Goal: Transaction & Acquisition: Purchase product/service

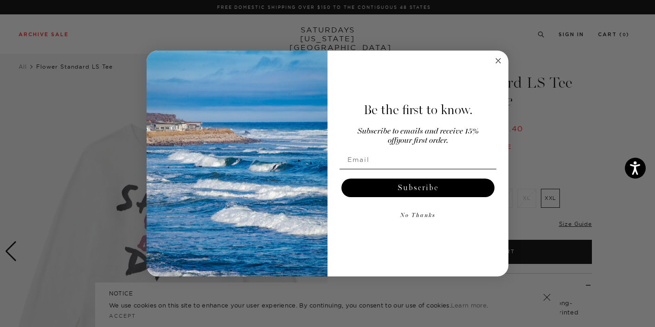
click at [499, 63] on circle "Close dialog" at bounding box center [498, 60] width 11 height 11
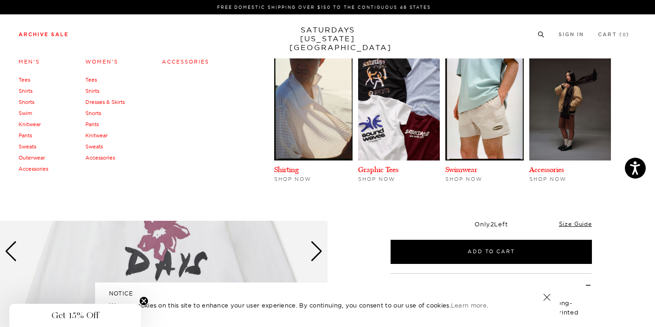
click at [52, 33] on link "Archive Sale" at bounding box center [44, 34] width 50 height 5
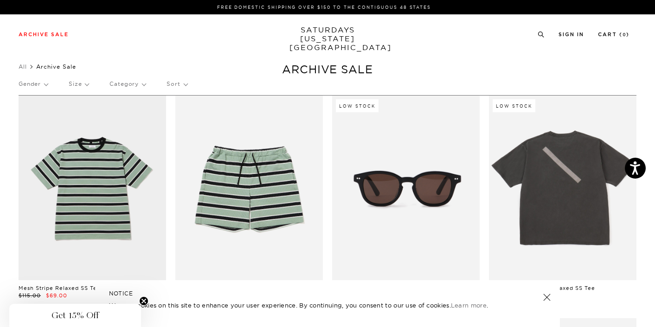
click at [549, 296] on link at bounding box center [547, 297] width 13 height 13
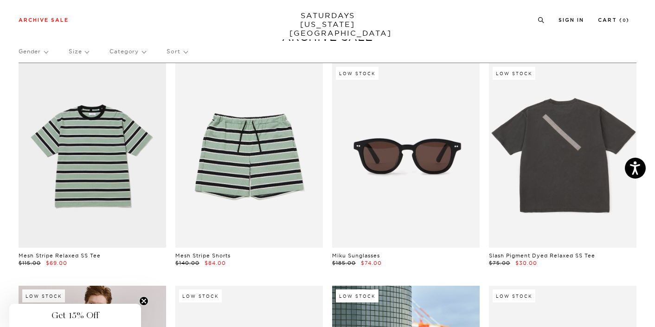
scroll to position [57, 0]
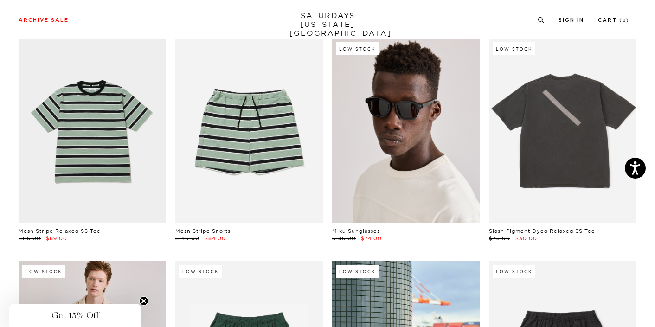
click at [390, 167] on link at bounding box center [406, 131] width 148 height 185
click at [366, 192] on link at bounding box center [406, 131] width 148 height 185
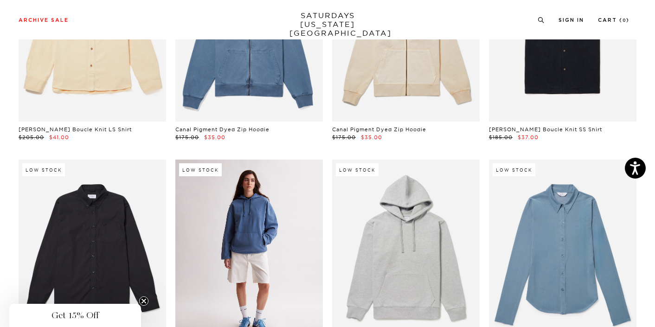
scroll to position [9354, 0]
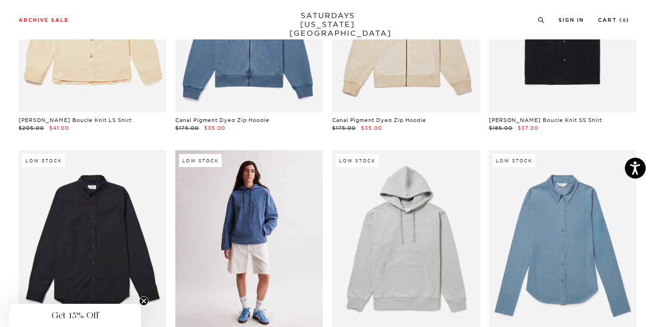
click at [245, 150] on link at bounding box center [249, 242] width 148 height 185
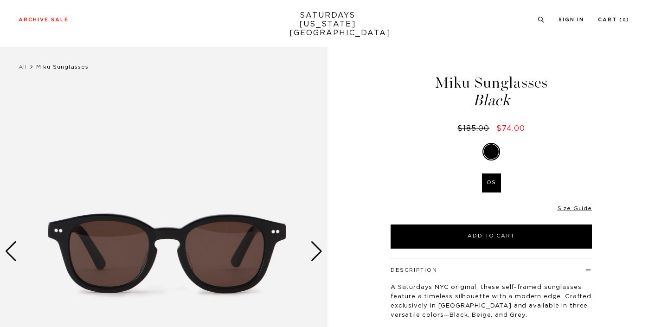
scroll to position [43, 0]
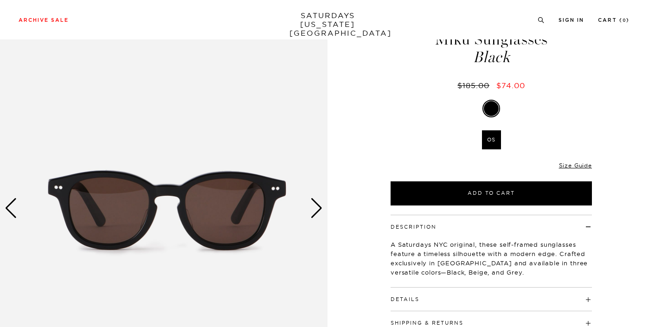
click at [318, 207] on div "Next slide" at bounding box center [317, 208] width 13 height 20
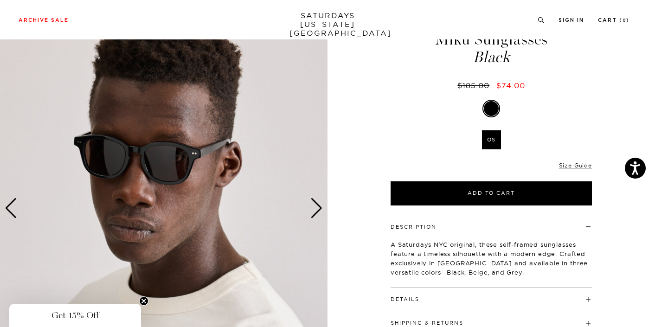
click at [314, 213] on div "Next slide" at bounding box center [317, 208] width 13 height 20
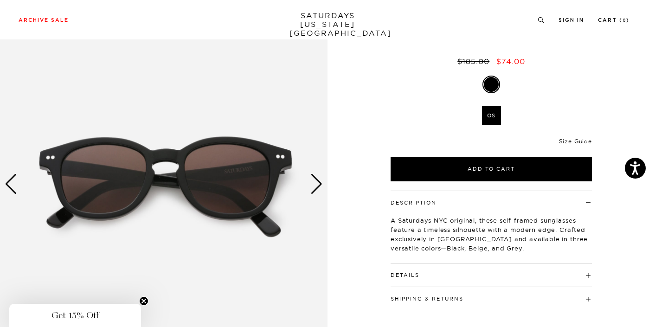
scroll to position [77, 0]
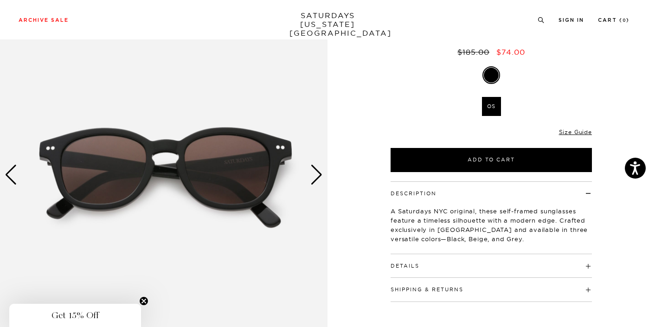
click at [398, 265] on button "Details" at bounding box center [405, 266] width 29 height 5
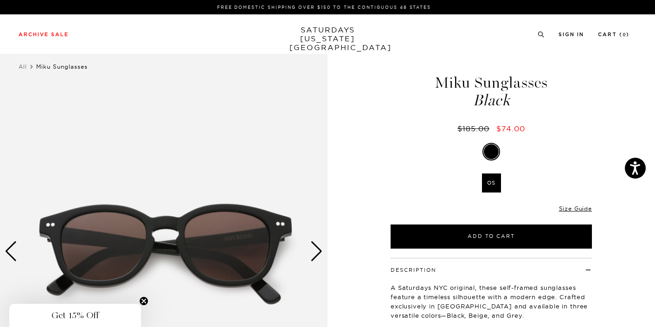
scroll to position [0, 0]
click at [319, 252] on div "Next slide" at bounding box center [317, 251] width 13 height 20
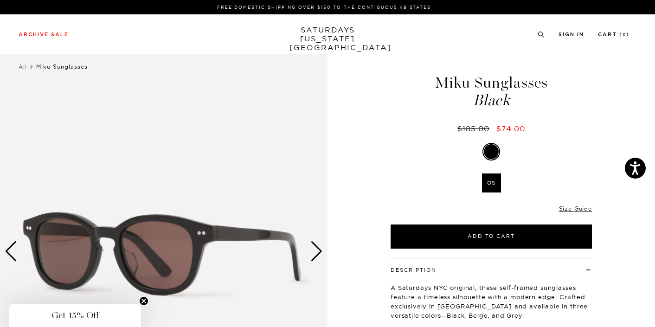
click at [319, 252] on div "Next slide" at bounding box center [317, 251] width 13 height 20
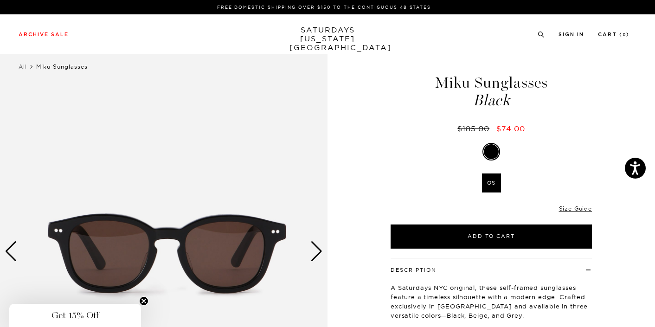
click at [319, 252] on div "Next slide" at bounding box center [317, 251] width 13 height 20
click at [311, 249] on div "Next slide" at bounding box center [317, 251] width 13 height 20
click at [313, 253] on div "Next slide" at bounding box center [317, 251] width 13 height 20
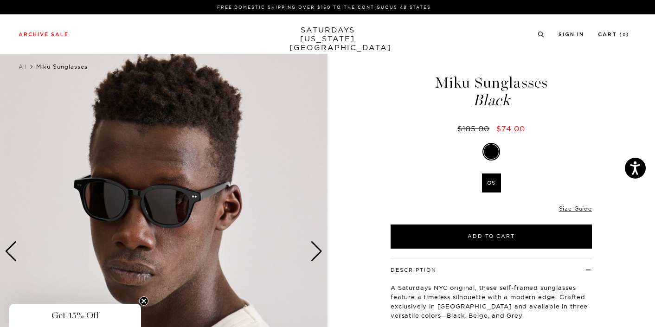
click at [313, 253] on div "Next slide" at bounding box center [317, 251] width 13 height 20
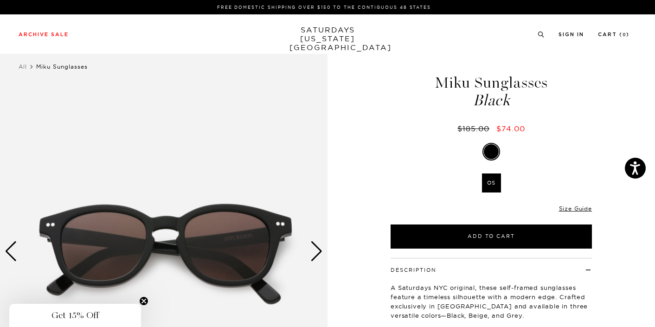
click at [313, 253] on div "Next slide" at bounding box center [317, 251] width 13 height 20
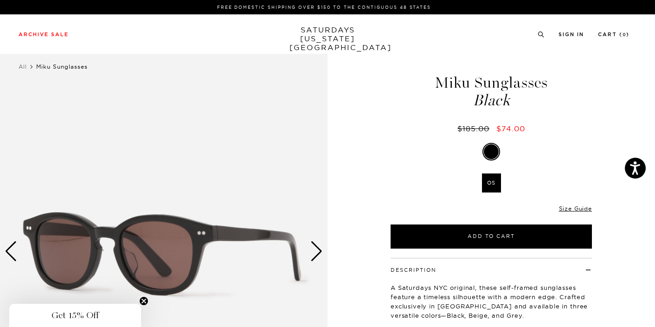
click at [313, 253] on div "Next slide" at bounding box center [317, 251] width 13 height 20
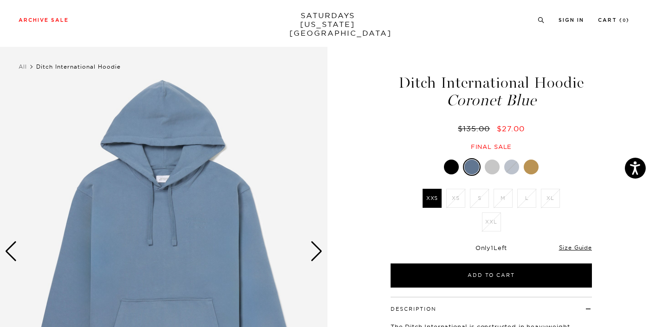
scroll to position [62, 0]
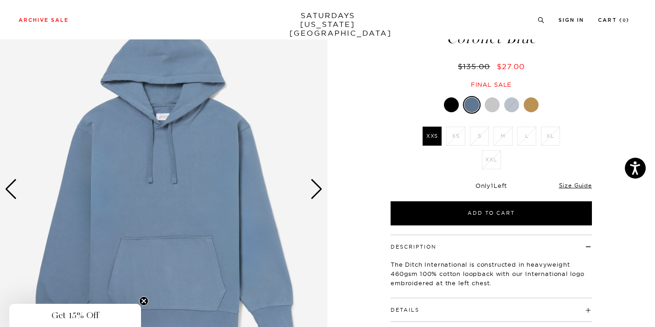
click at [316, 194] on div "Next slide" at bounding box center [317, 189] width 13 height 20
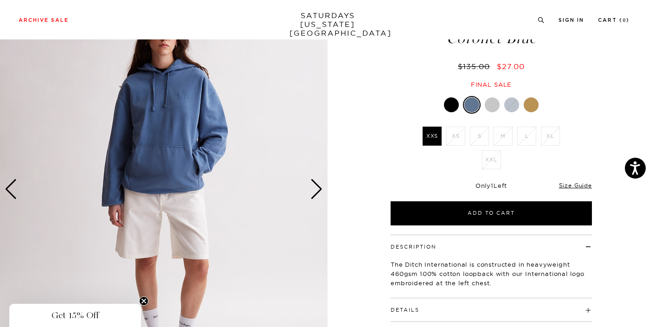
click at [316, 194] on div "Next slide" at bounding box center [317, 189] width 13 height 20
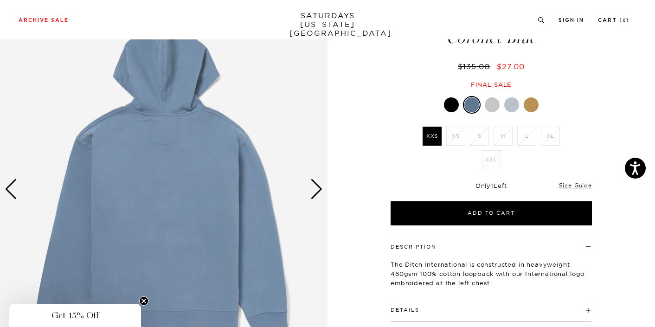
click at [316, 194] on div "Next slide" at bounding box center [317, 189] width 13 height 20
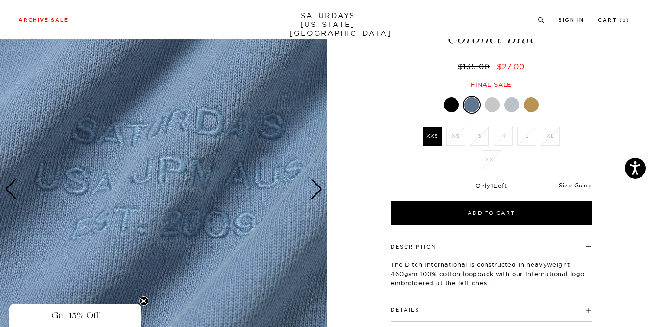
click at [316, 194] on div "Next slide" at bounding box center [317, 189] width 13 height 20
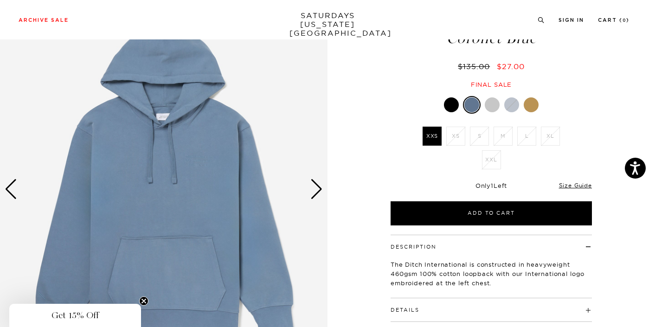
scroll to position [144, 0]
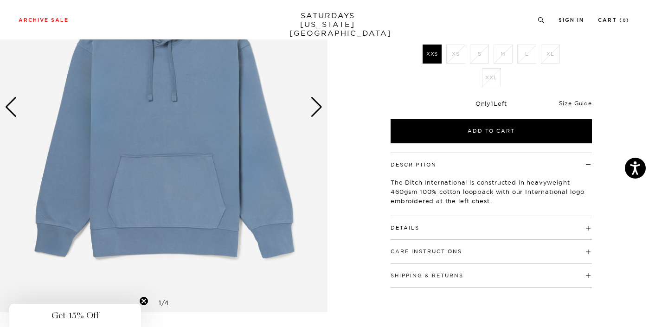
click at [315, 112] on div "Next slide" at bounding box center [317, 107] width 13 height 20
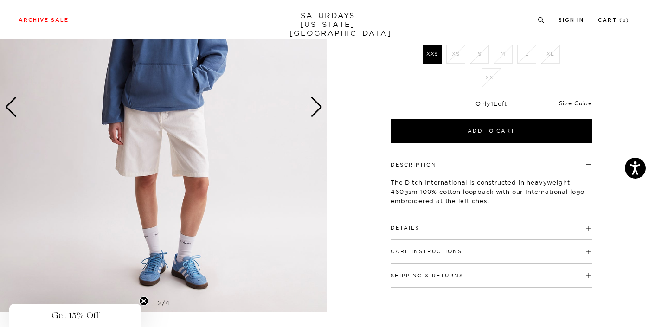
click at [315, 112] on div "Next slide" at bounding box center [317, 107] width 13 height 20
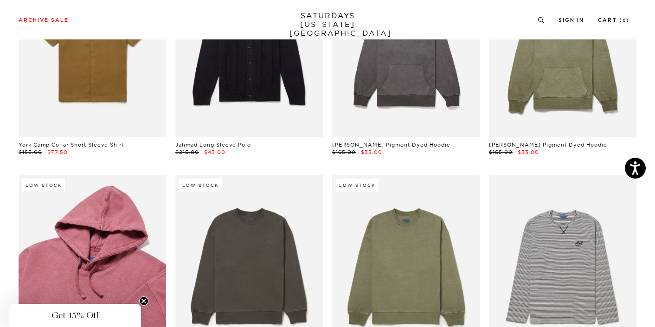
scroll to position [12705, 0]
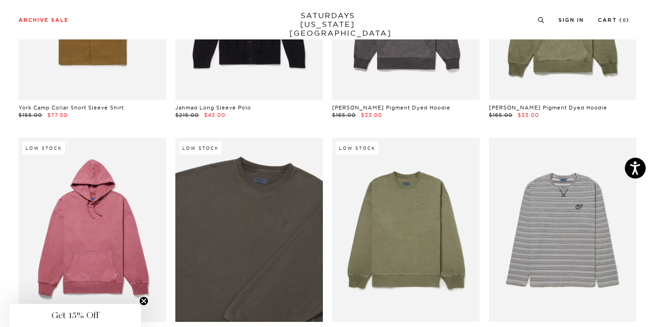
click at [285, 139] on link at bounding box center [249, 230] width 148 height 185
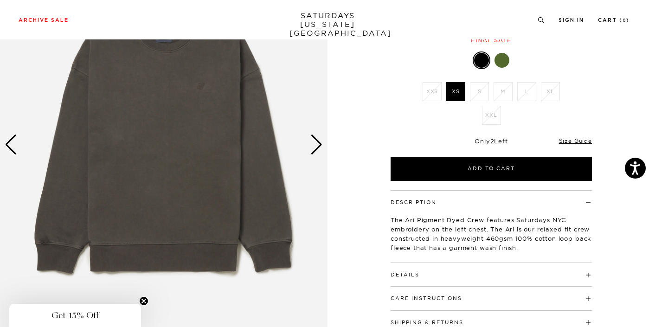
scroll to position [84, 0]
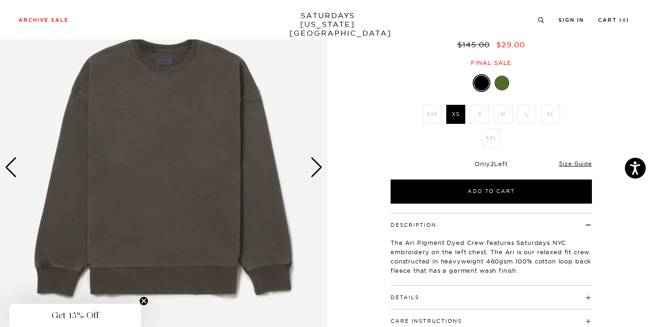
click at [317, 174] on div "Next slide" at bounding box center [317, 167] width 13 height 20
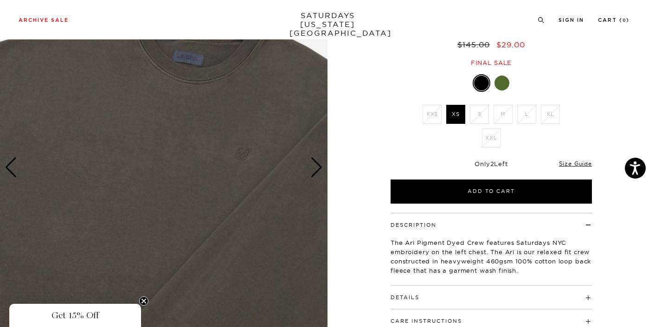
click at [317, 174] on div "Next slide" at bounding box center [317, 167] width 13 height 20
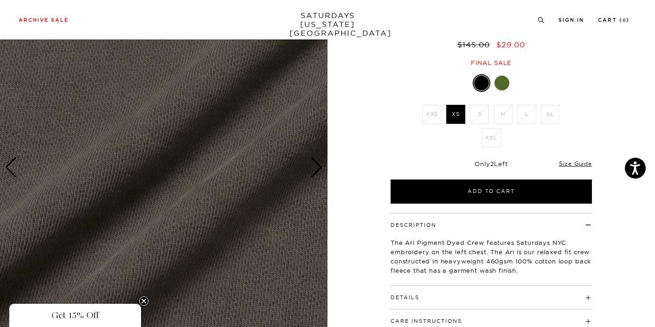
click at [317, 174] on div "Next slide" at bounding box center [317, 167] width 13 height 20
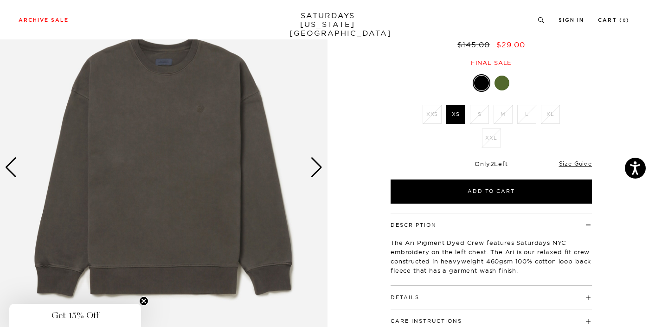
click at [501, 80] on div at bounding box center [502, 83] width 15 height 15
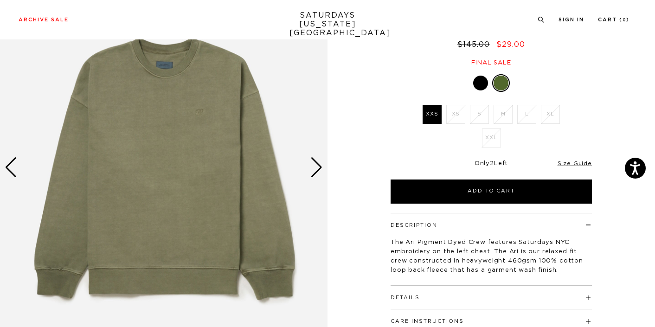
scroll to position [108, 0]
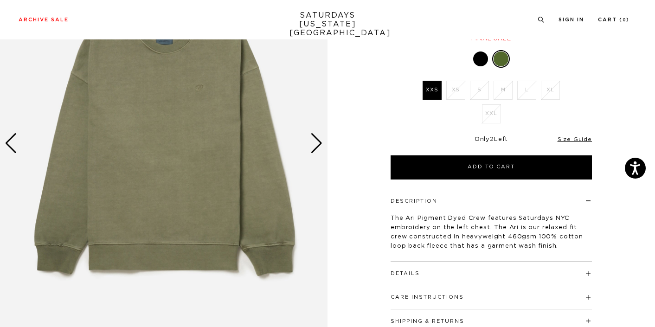
click at [316, 153] on div "Next slide" at bounding box center [317, 143] width 13 height 20
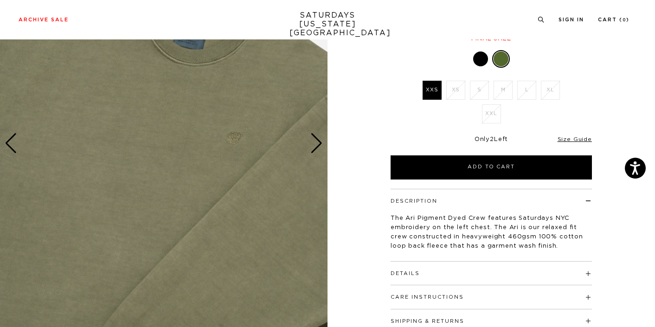
click at [316, 153] on div "Next slide" at bounding box center [317, 143] width 13 height 20
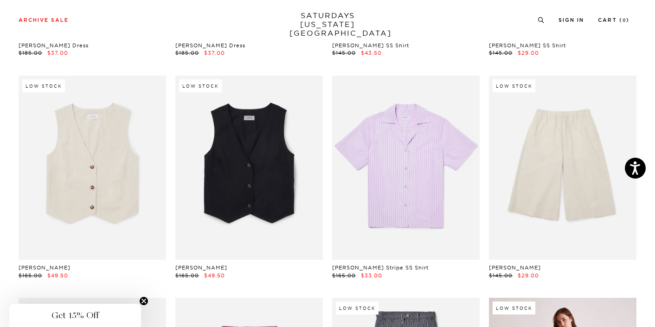
scroll to position [11342, 0]
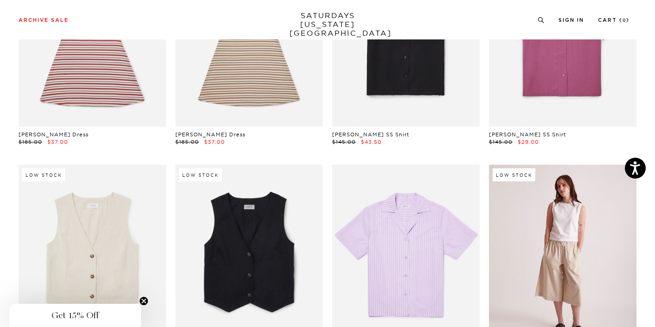
click at [554, 165] on link at bounding box center [563, 257] width 148 height 185
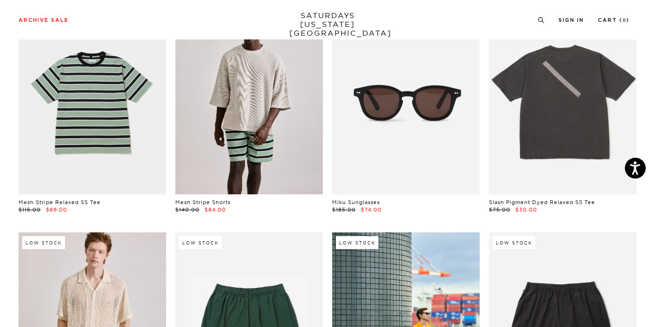
scroll to position [38, 0]
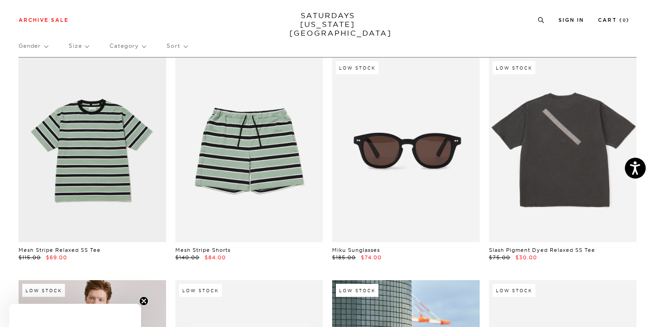
click at [82, 47] on p "Size" at bounding box center [79, 45] width 20 height 21
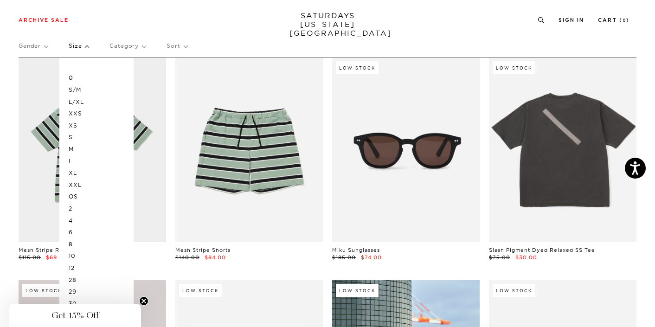
click at [36, 47] on p "Gender" at bounding box center [33, 45] width 29 height 21
click at [29, 100] on p "Women's" at bounding box center [47, 102] width 56 height 12
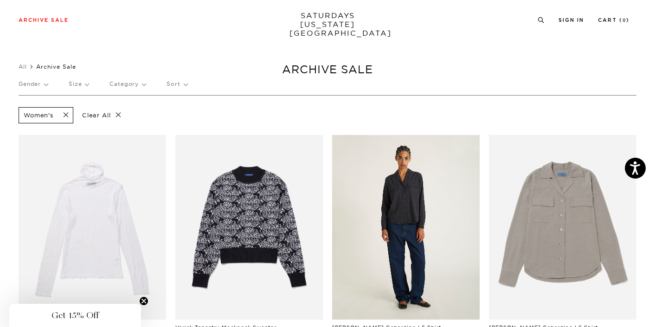
scroll to position [43, 0]
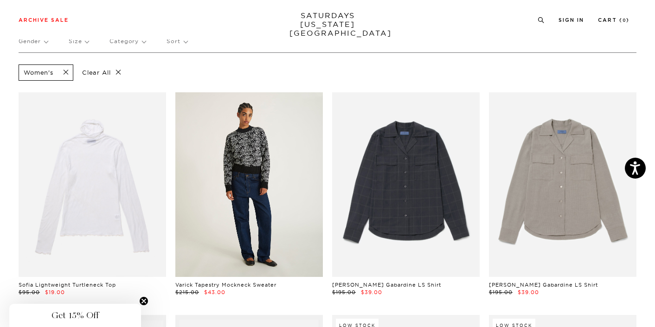
click at [255, 170] on link at bounding box center [249, 184] width 148 height 185
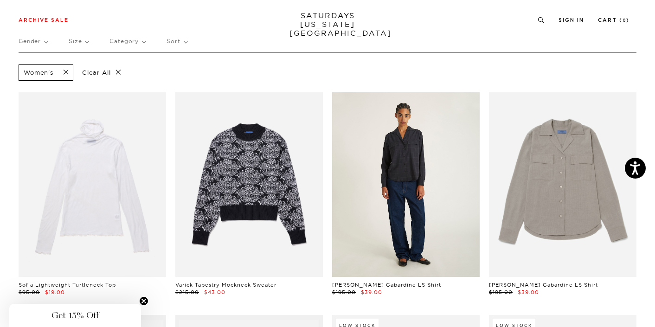
drag, startPoint x: 448, startPoint y: 181, endPoint x: 454, endPoint y: 181, distance: 6.5
click at [453, 181] on link at bounding box center [406, 184] width 148 height 185
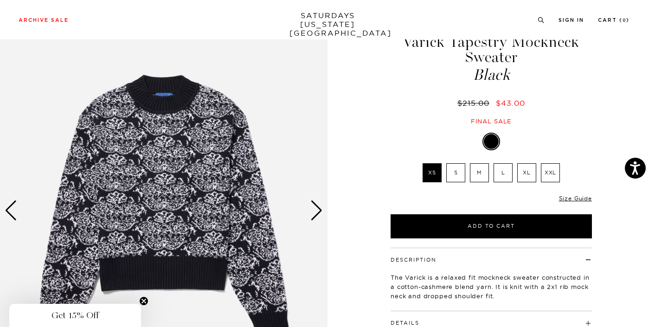
click at [317, 213] on div "Next slide" at bounding box center [317, 211] width 13 height 20
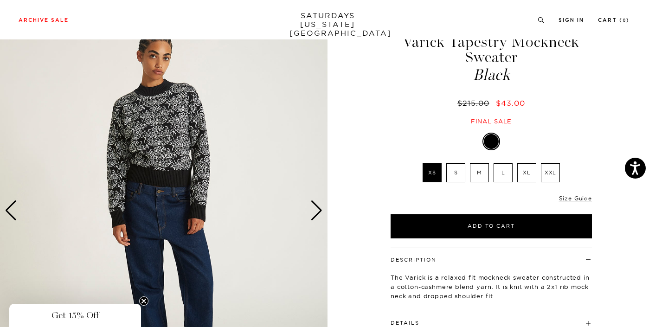
click at [317, 213] on div "Next slide" at bounding box center [317, 211] width 13 height 20
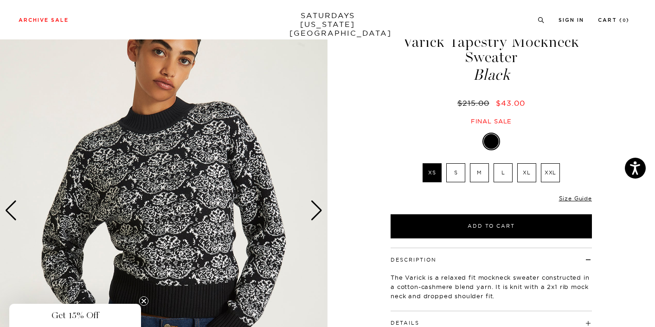
click at [317, 213] on div "Next slide" at bounding box center [317, 211] width 13 height 20
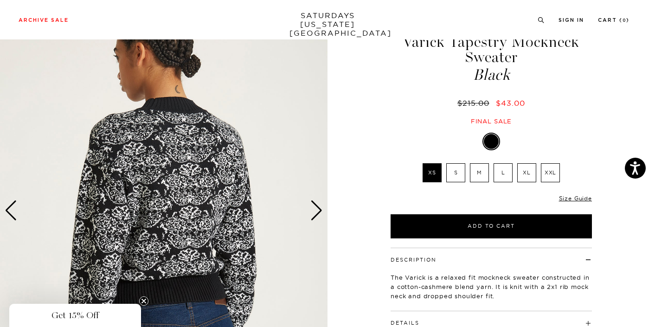
click at [317, 213] on div "Next slide" at bounding box center [317, 211] width 13 height 20
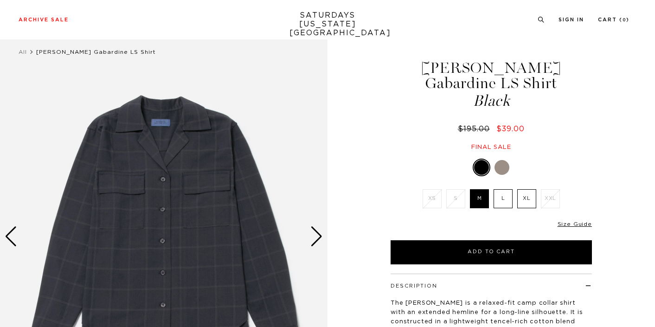
scroll to position [15, 0]
click at [502, 160] on div at bounding box center [502, 167] width 15 height 15
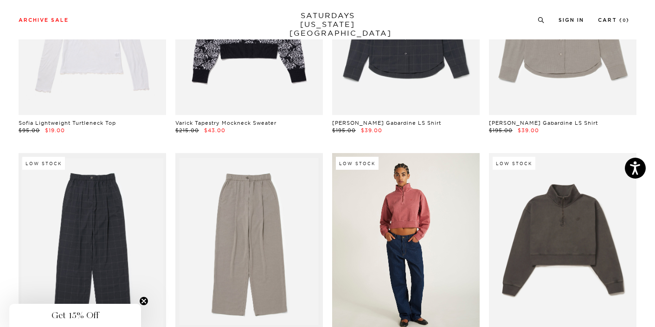
scroll to position [252, 0]
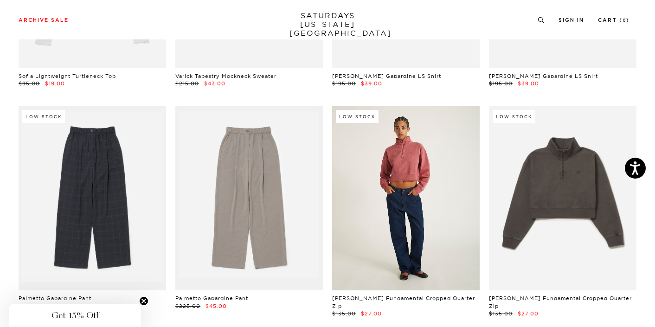
click at [433, 206] on link at bounding box center [406, 198] width 148 height 185
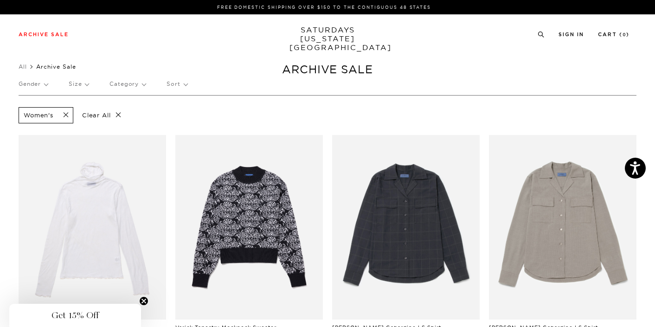
scroll to position [0, 0]
click at [43, 85] on p "Gender" at bounding box center [33, 83] width 29 height 21
click at [29, 138] on p "Women's" at bounding box center [47, 140] width 56 height 12
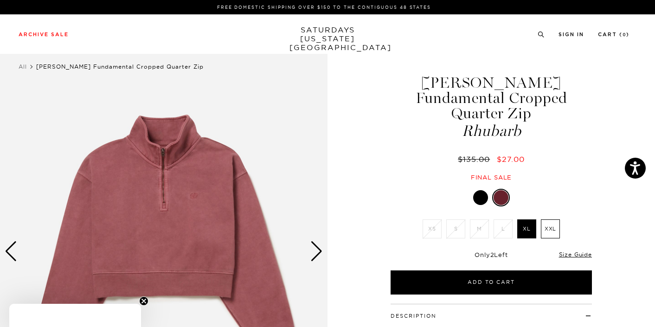
click at [480, 190] on div at bounding box center [480, 197] width 15 height 15
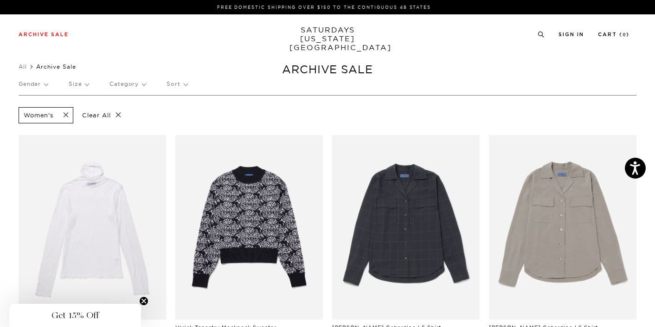
click at [32, 84] on p "Gender" at bounding box center [33, 83] width 29 height 21
click at [35, 128] on p "Unisex" at bounding box center [47, 128] width 56 height 12
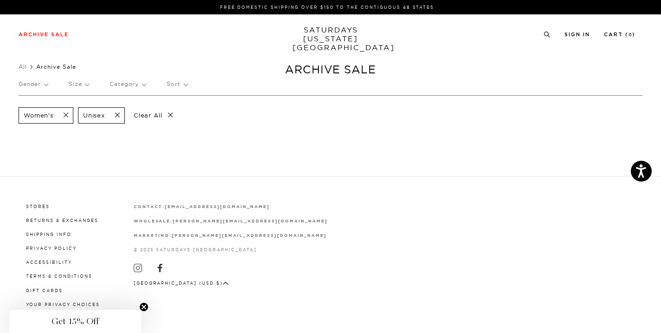
click at [65, 114] on span at bounding box center [62, 115] width 19 height 9
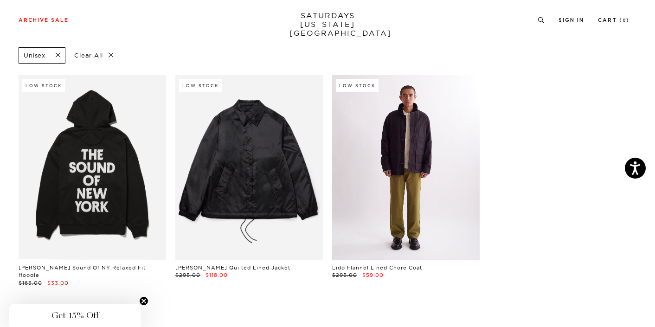
click at [400, 156] on link at bounding box center [406, 167] width 148 height 185
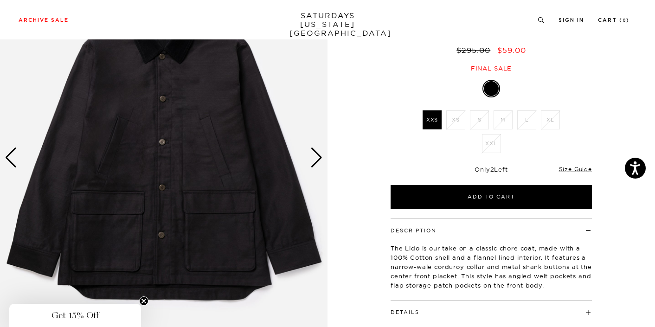
scroll to position [112, 0]
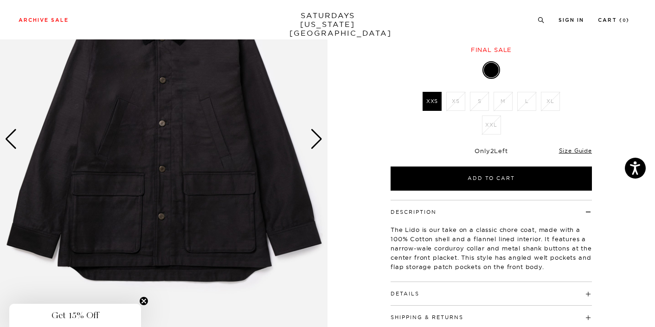
click at [317, 142] on div "Next slide" at bounding box center [317, 139] width 13 height 20
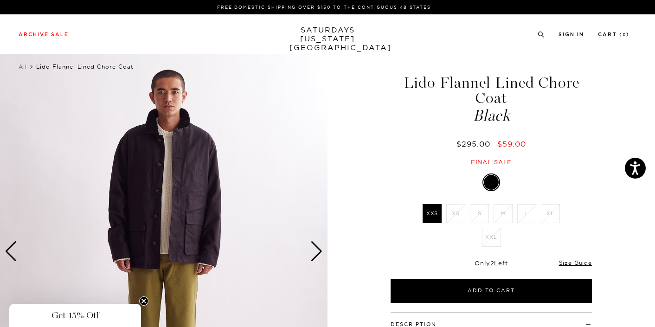
scroll to position [0, 0]
click at [188, 169] on img at bounding box center [164, 252] width 328 height 410
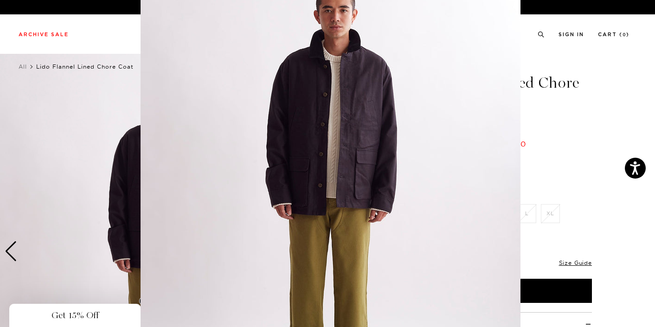
click at [345, 136] on img at bounding box center [331, 195] width 380 height 475
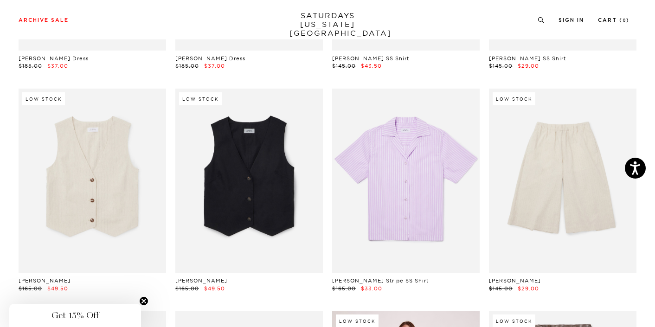
scroll to position [11402, 5]
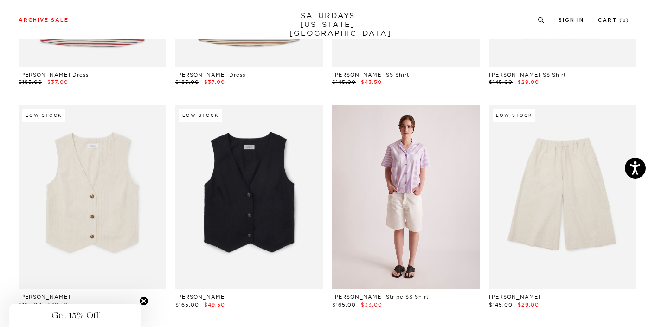
click at [390, 138] on link at bounding box center [406, 197] width 148 height 185
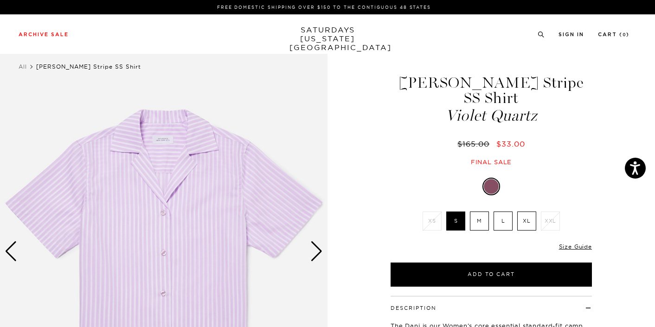
click at [320, 258] on div "Next slide" at bounding box center [317, 251] width 13 height 20
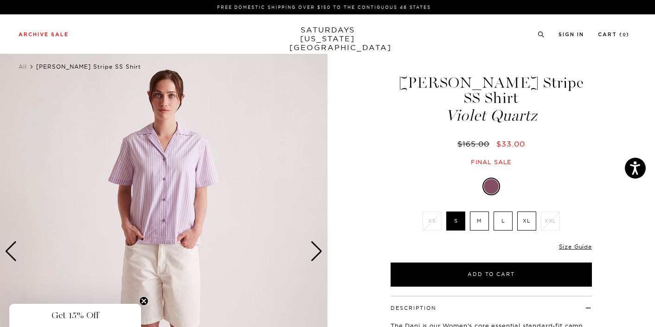
click at [320, 258] on div "Next slide" at bounding box center [317, 251] width 13 height 20
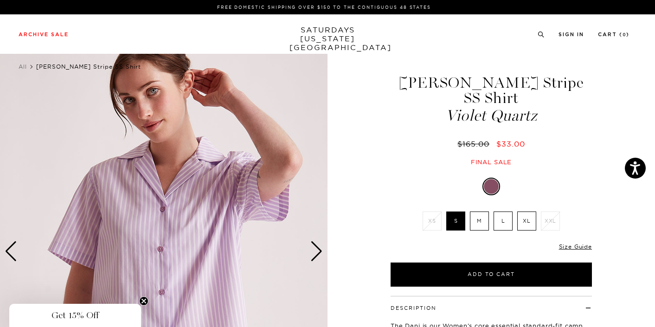
click at [320, 258] on div "Next slide" at bounding box center [317, 251] width 13 height 20
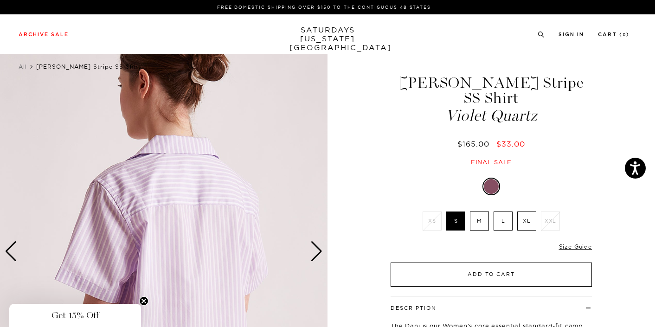
click at [428, 263] on button "Add to Cart" at bounding box center [491, 275] width 201 height 24
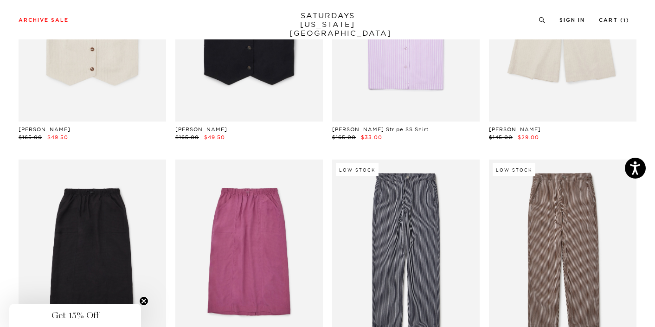
scroll to position [11539, 6]
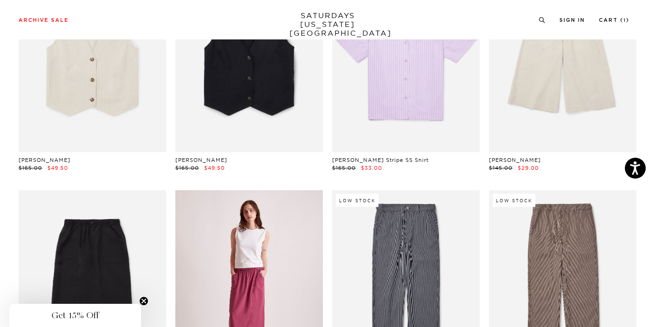
click at [224, 190] on link at bounding box center [249, 282] width 148 height 185
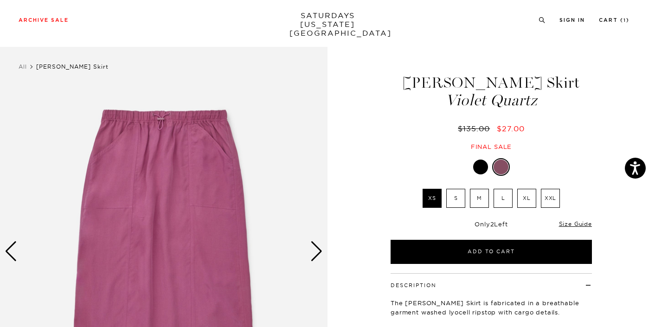
scroll to position [97, 0]
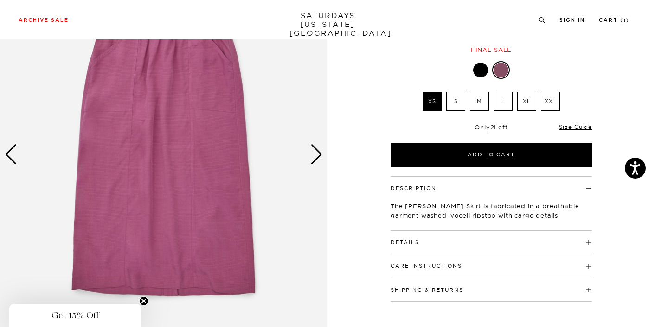
click at [313, 160] on div "Next slide" at bounding box center [317, 154] width 13 height 20
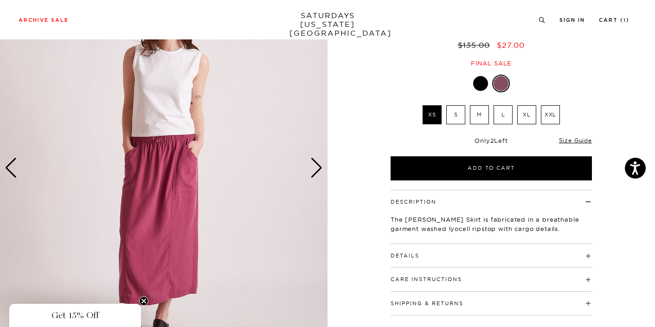
scroll to position [83, 0]
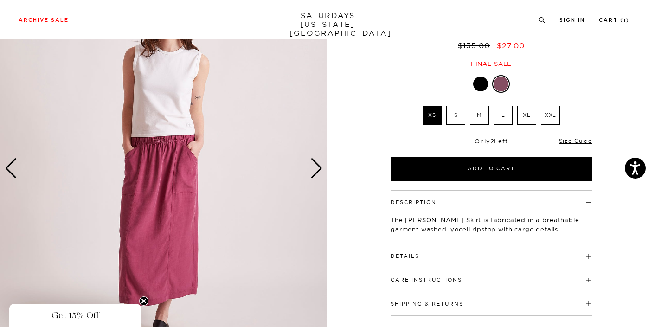
click at [312, 160] on div "Next slide" at bounding box center [317, 168] width 13 height 20
click at [322, 168] on div "Next slide" at bounding box center [317, 168] width 13 height 20
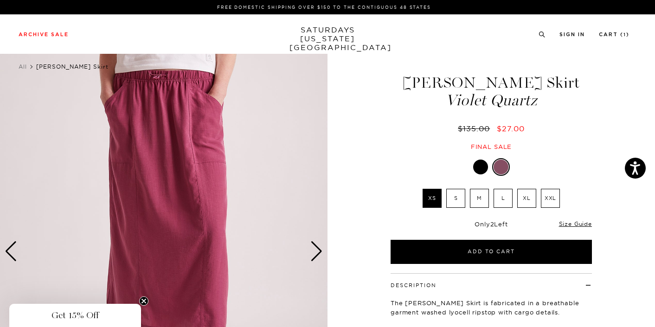
scroll to position [0, 0]
click at [479, 168] on div at bounding box center [480, 167] width 15 height 15
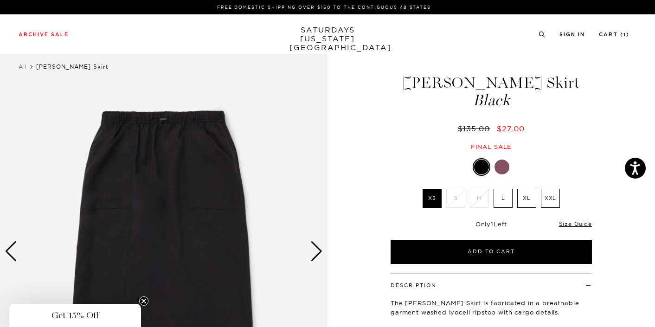
click at [317, 255] on div "Next slide" at bounding box center [317, 251] width 13 height 20
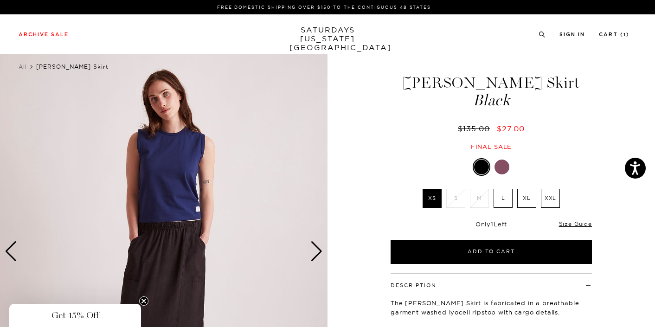
click at [317, 255] on div "Next slide" at bounding box center [317, 251] width 13 height 20
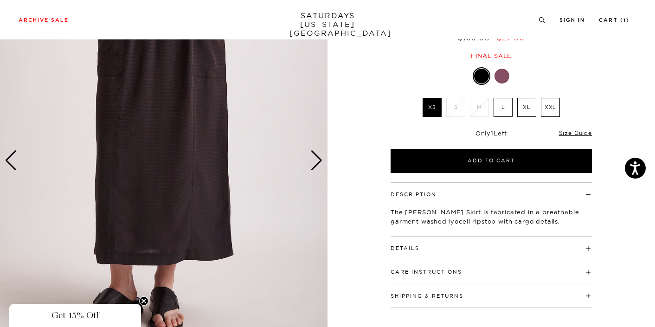
scroll to position [94, 0]
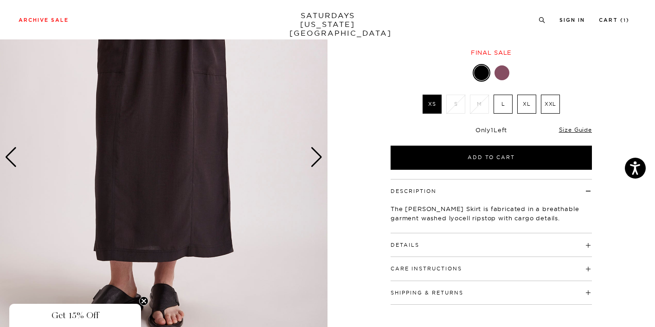
click at [503, 71] on div at bounding box center [502, 72] width 15 height 15
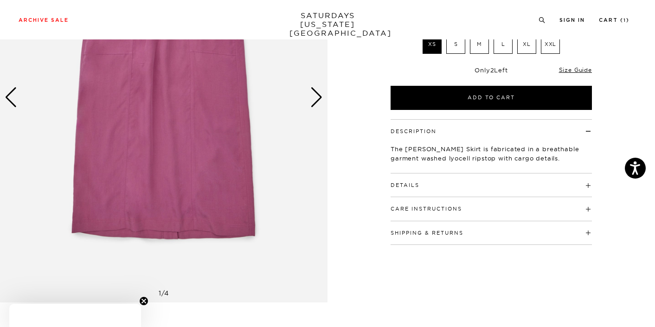
scroll to position [154, 0]
click at [319, 101] on div "Next slide" at bounding box center [317, 97] width 13 height 20
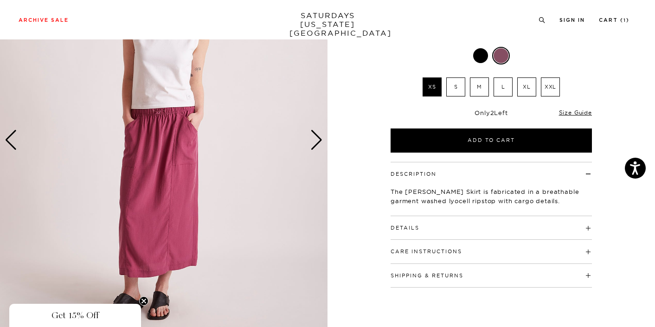
scroll to position [112, 0]
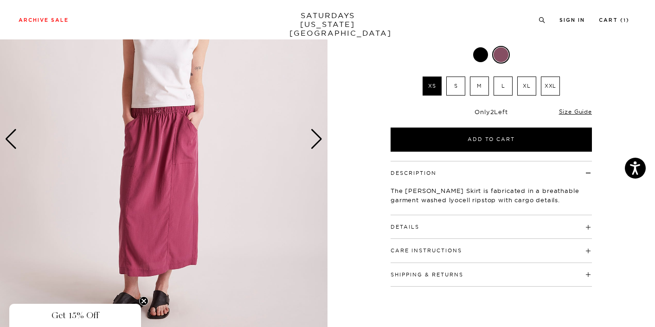
click at [317, 141] on div "Next slide" at bounding box center [317, 139] width 13 height 20
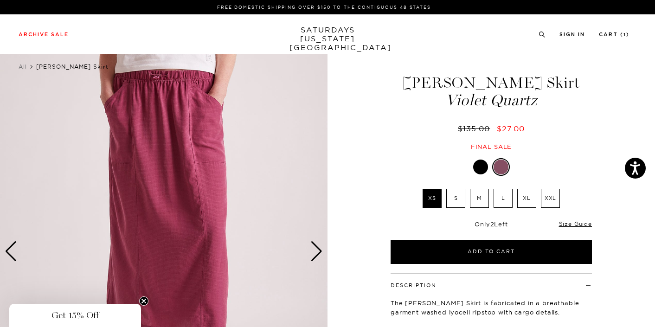
scroll to position [0, 1]
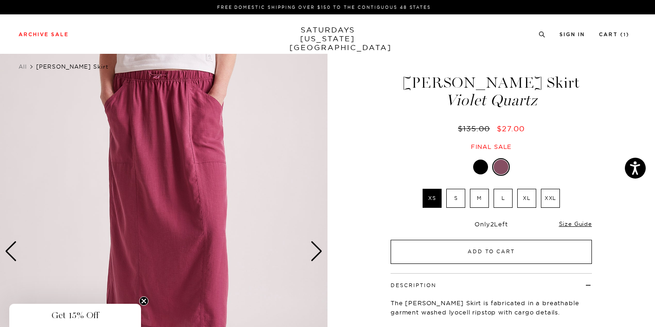
click at [433, 252] on button "Add to Cart" at bounding box center [491, 252] width 201 height 24
